Goal: Task Accomplishment & Management: Complete application form

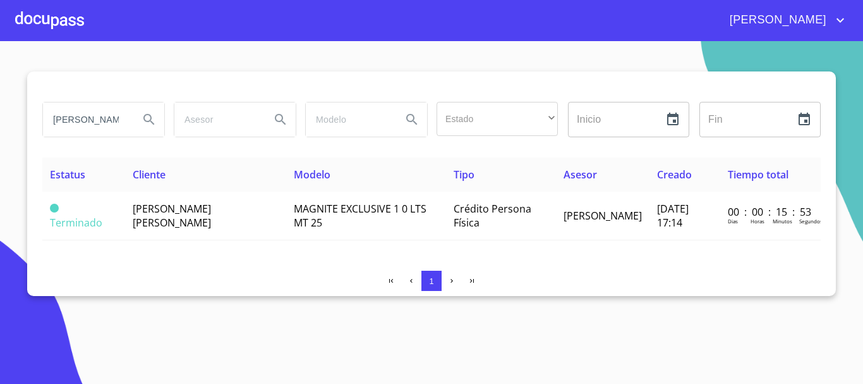
click at [62, 24] on div at bounding box center [49, 20] width 69 height 40
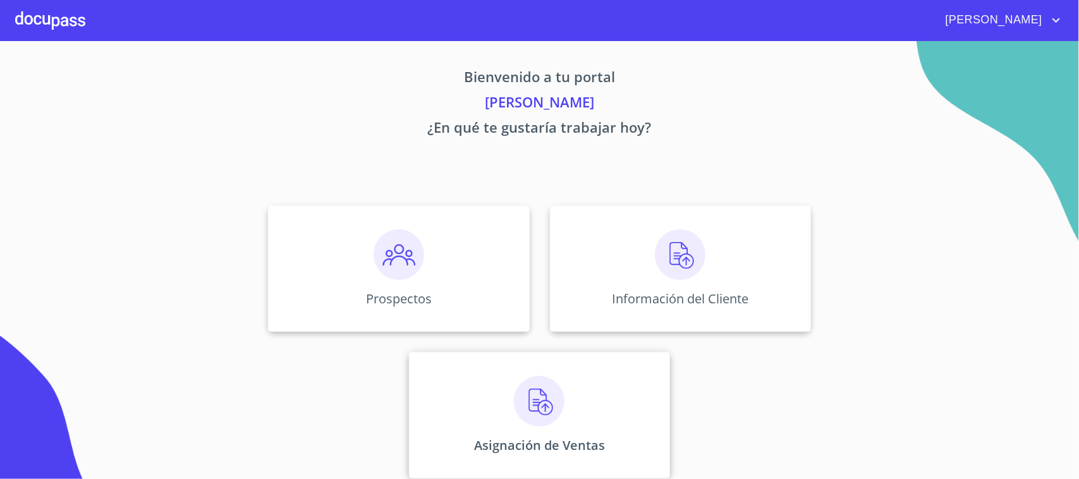
click at [580, 370] on div "Asignación de Ventas" at bounding box center [539, 415] width 261 height 126
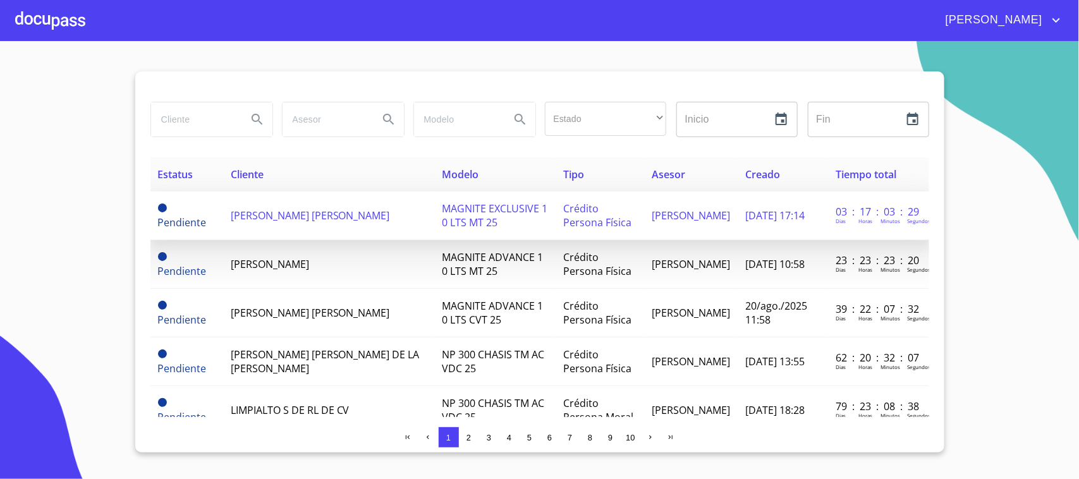
click at [283, 214] on span "[PERSON_NAME] [PERSON_NAME]" at bounding box center [310, 216] width 159 height 14
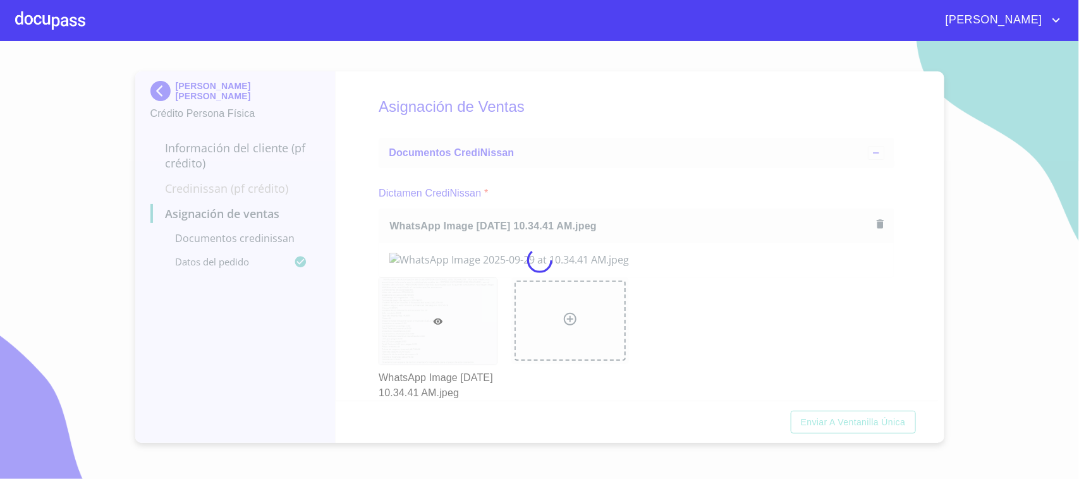
click at [355, 135] on div at bounding box center [539, 260] width 1079 height 438
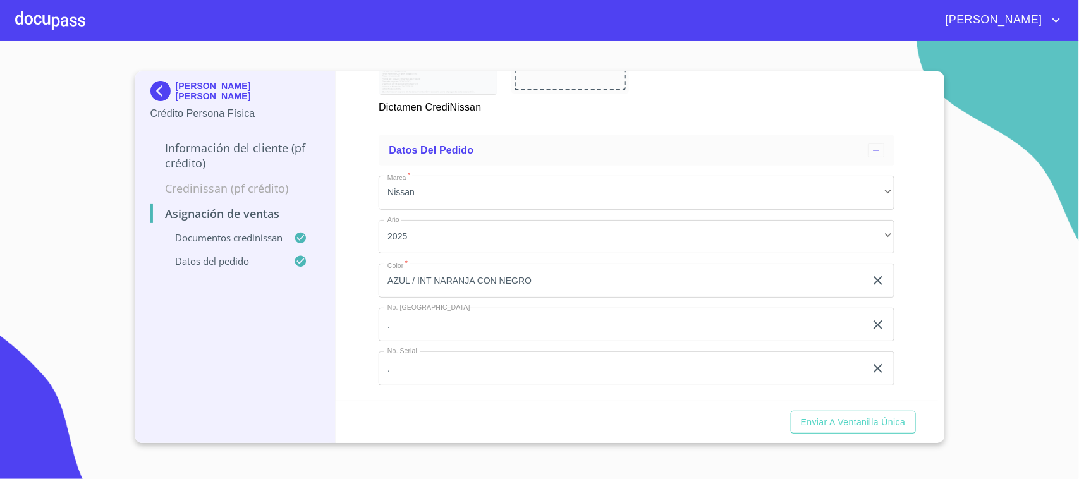
scroll to position [769, 0]
click at [860, 383] on span "Enviar a Ventanilla única" at bounding box center [853, 423] width 105 height 16
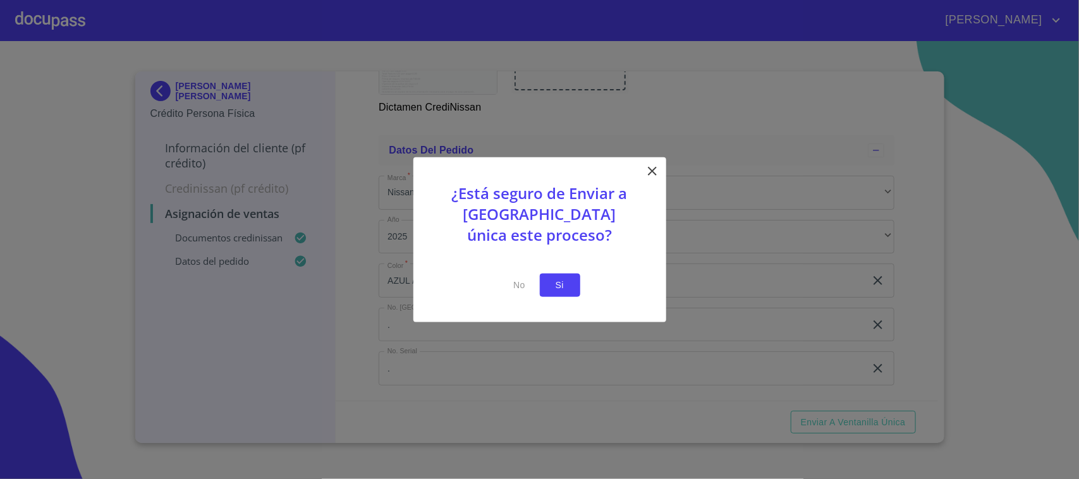
click at [544, 283] on button "Si" at bounding box center [560, 285] width 40 height 23
